Goal: Unclear: Unclear

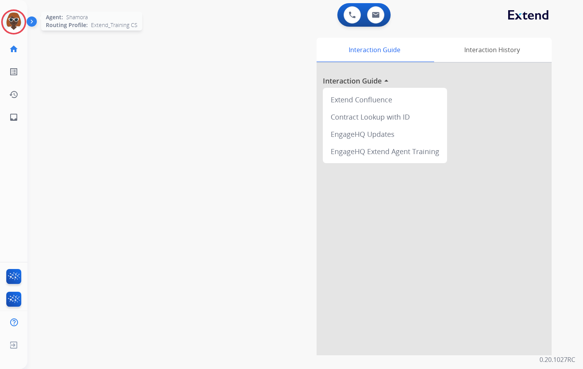
click at [15, 31] on img at bounding box center [14, 22] width 22 height 22
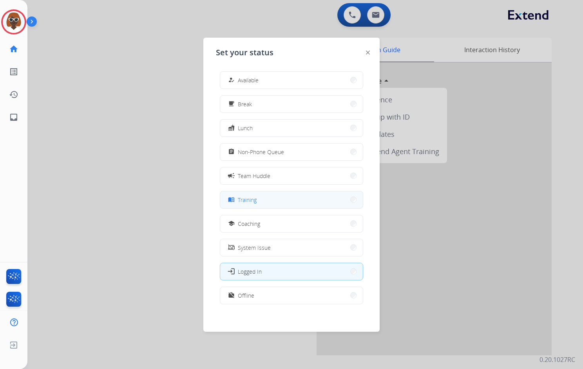
click at [269, 197] on button "menu_book Training" at bounding box center [291, 199] width 143 height 17
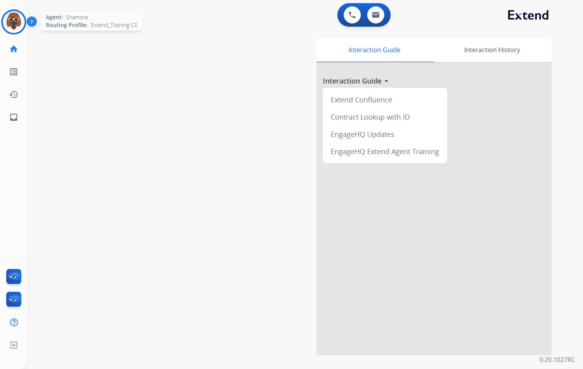
click at [16, 25] on img at bounding box center [14, 22] width 22 height 22
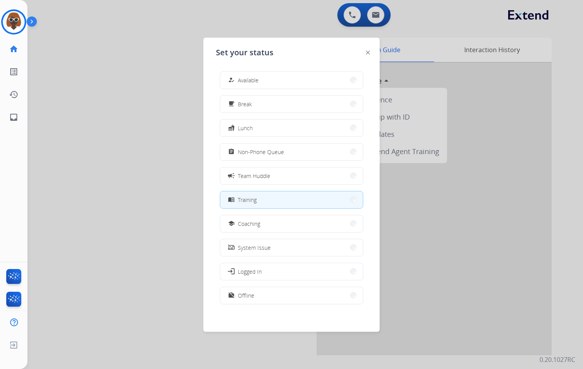
click at [104, 77] on div at bounding box center [291, 184] width 583 height 369
